Goal: Transaction & Acquisition: Purchase product/service

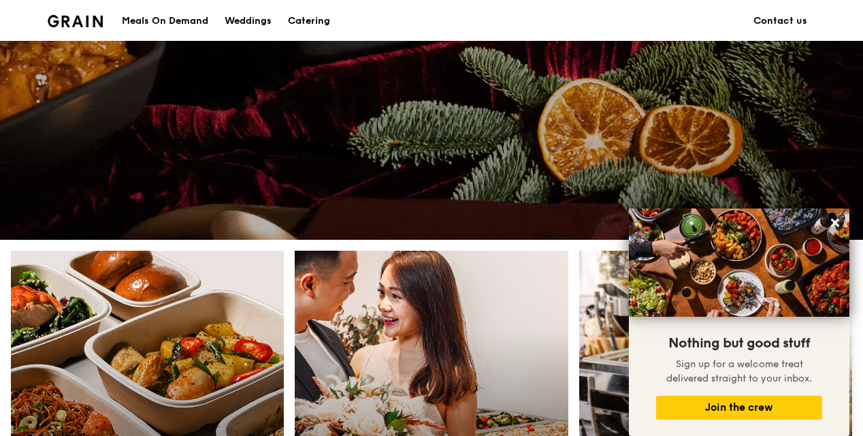
scroll to position [168, 0]
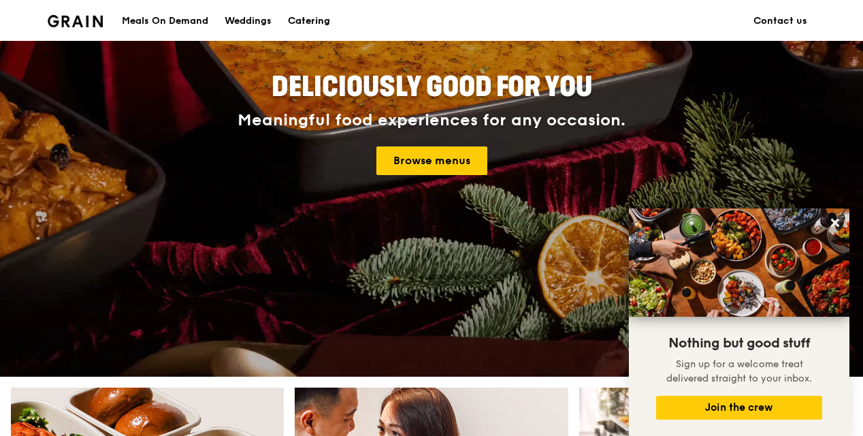
click at [316, 20] on div "Catering" at bounding box center [309, 21] width 42 height 41
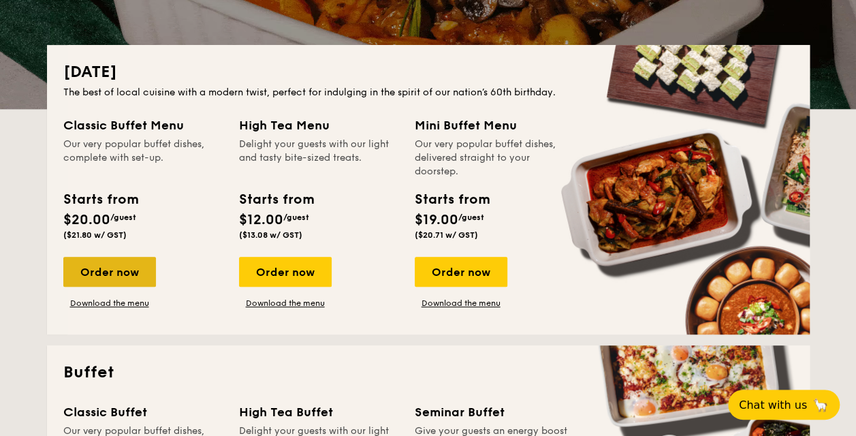
click at [133, 275] on div "Order now" at bounding box center [109, 272] width 93 height 30
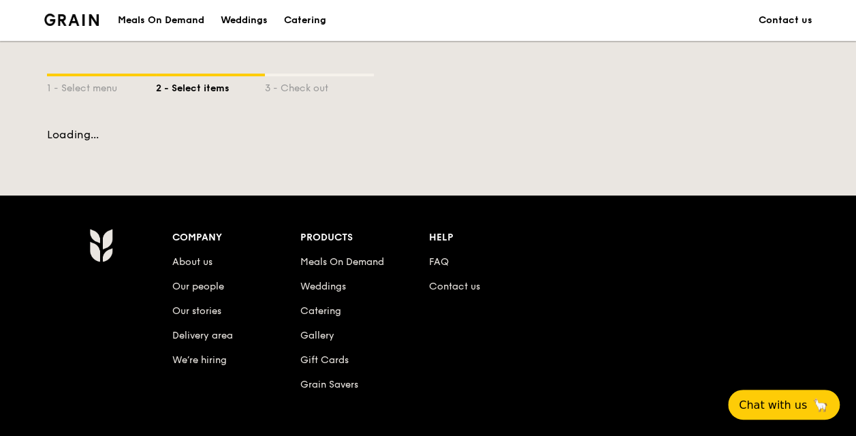
drag, startPoint x: 133, startPoint y: 275, endPoint x: 112, endPoint y: 271, distance: 21.5
click at [112, 271] on div "Company About us Our people Our stories Delivery area We’re hiring Products Mea…" at bounding box center [428, 384] width 784 height 313
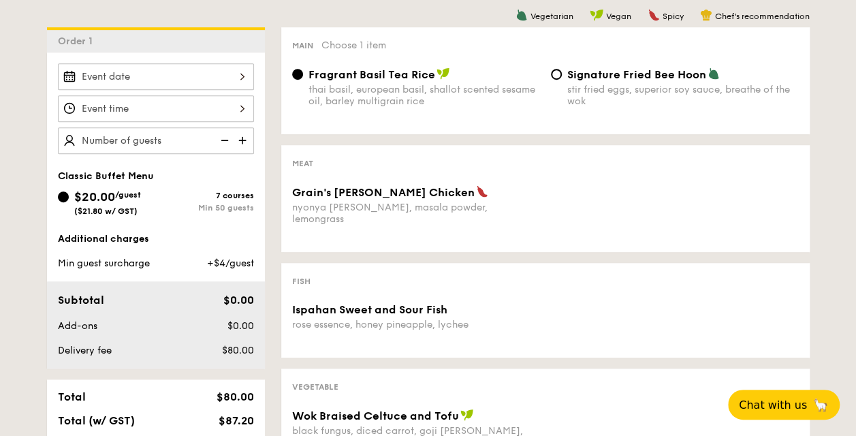
scroll to position [340, 0]
